Goal: Task Accomplishment & Management: Complete application form

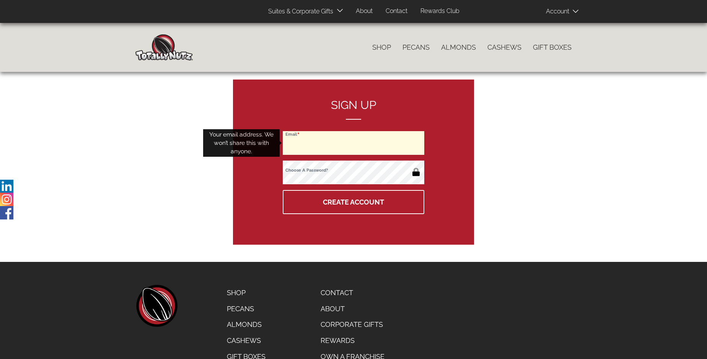
click at [353, 143] on input "Email" at bounding box center [353, 143] width 141 height 24
type input "[EMAIL_ADDRESS][DOMAIN_NAME]"
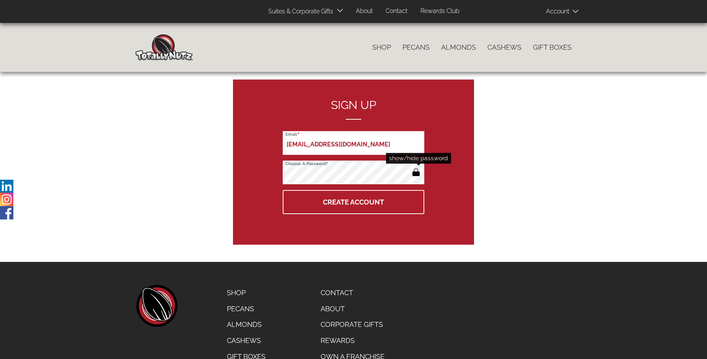
click at [416, 173] on button "button" at bounding box center [416, 173] width 13 height 12
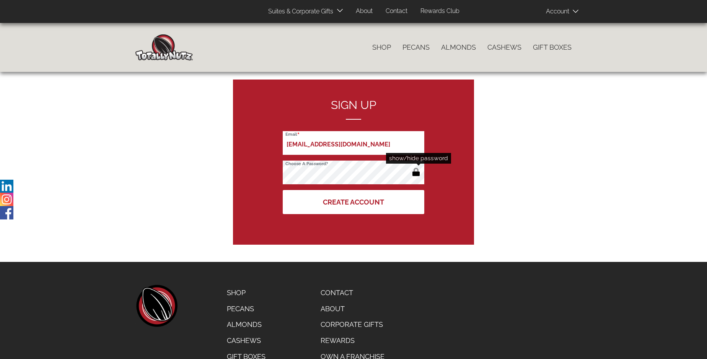
click at [353, 202] on button "Create Account" at bounding box center [353, 202] width 141 height 24
